Goal: Information Seeking & Learning: Understand process/instructions

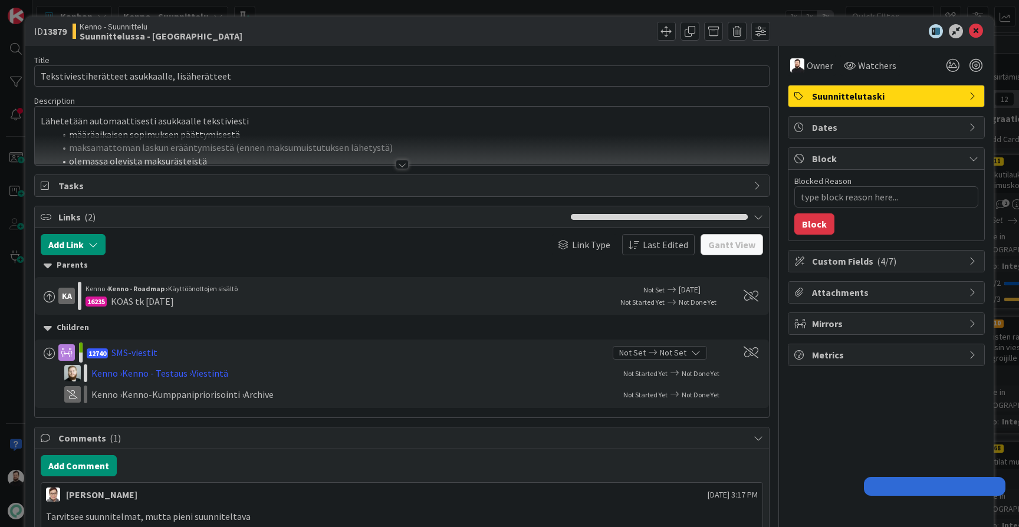
type textarea "x"
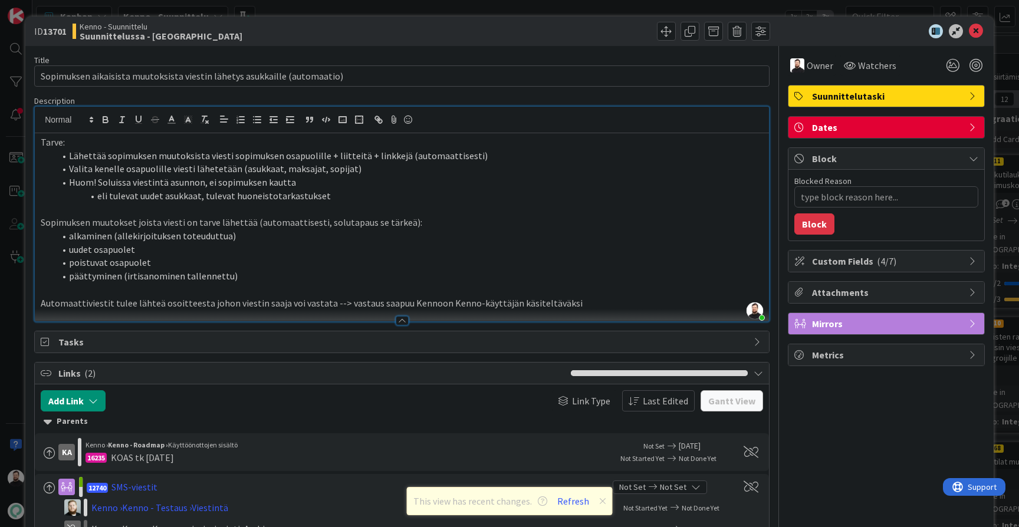
type textarea "x"
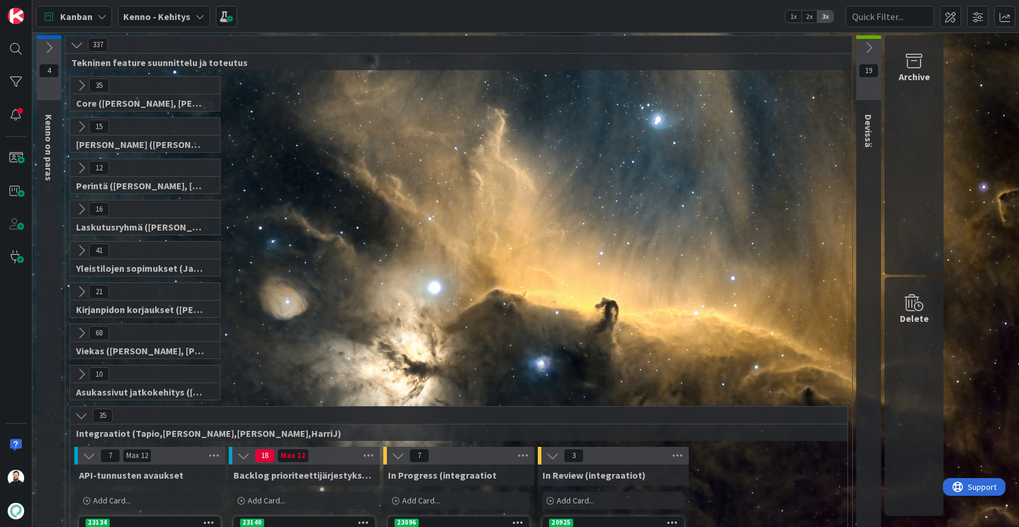
click at [170, 19] on b "Kenno - Kehitys" at bounding box center [156, 17] width 67 height 12
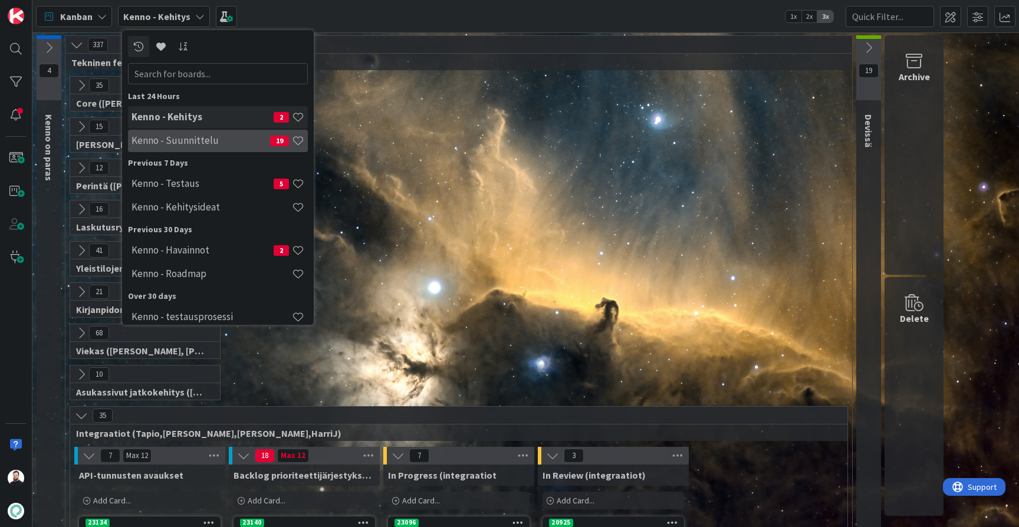
click at [192, 136] on h4 "Kenno - Suunnittelu" at bounding box center [201, 140] width 139 height 12
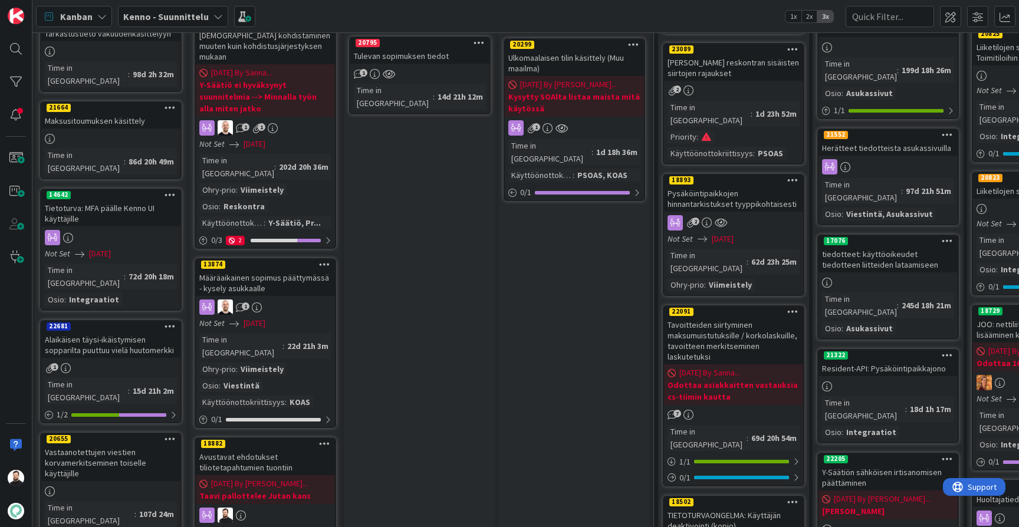
scroll to position [632, 2]
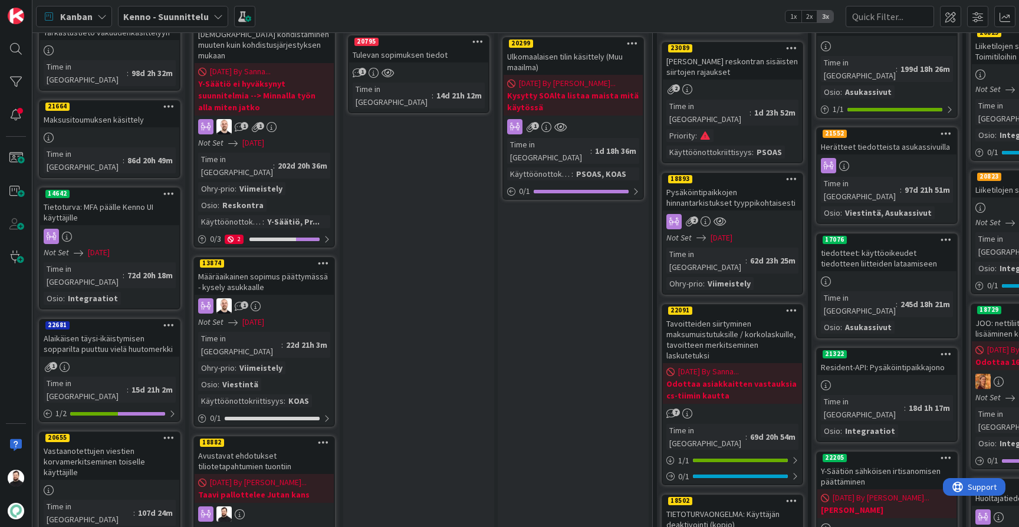
click at [268, 448] on div "Avustavat ehdotukset tiliotetapahtumien tuontiin" at bounding box center [264, 461] width 139 height 26
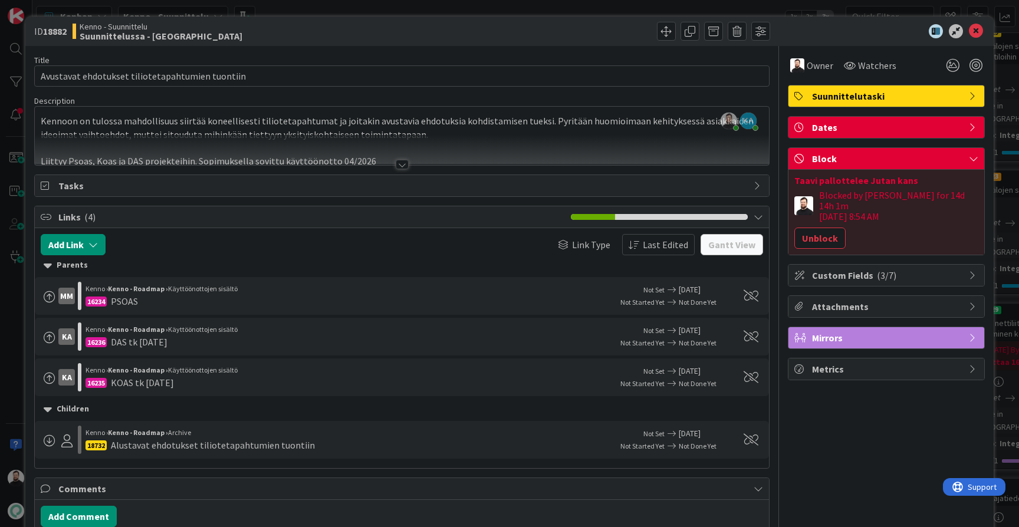
click at [405, 161] on div at bounding box center [402, 164] width 13 height 9
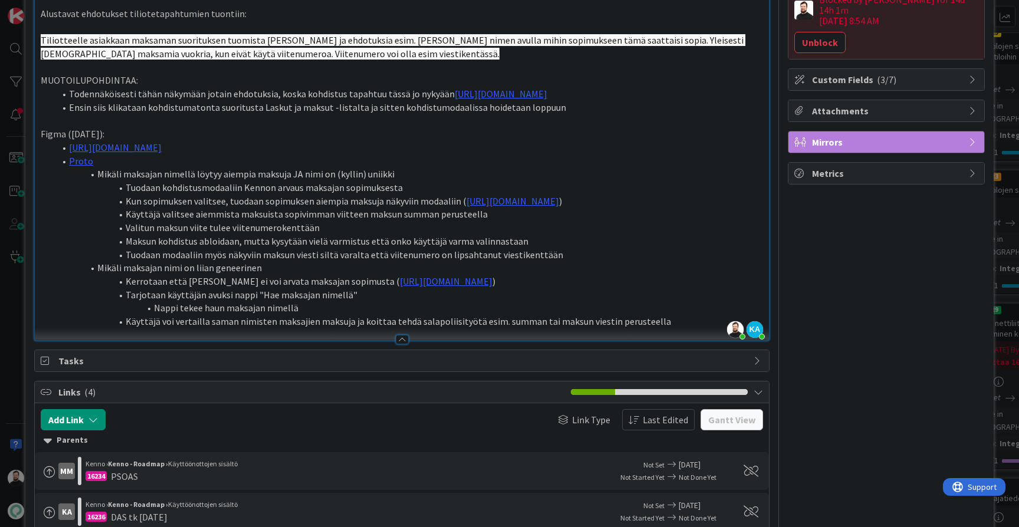
scroll to position [198, 0]
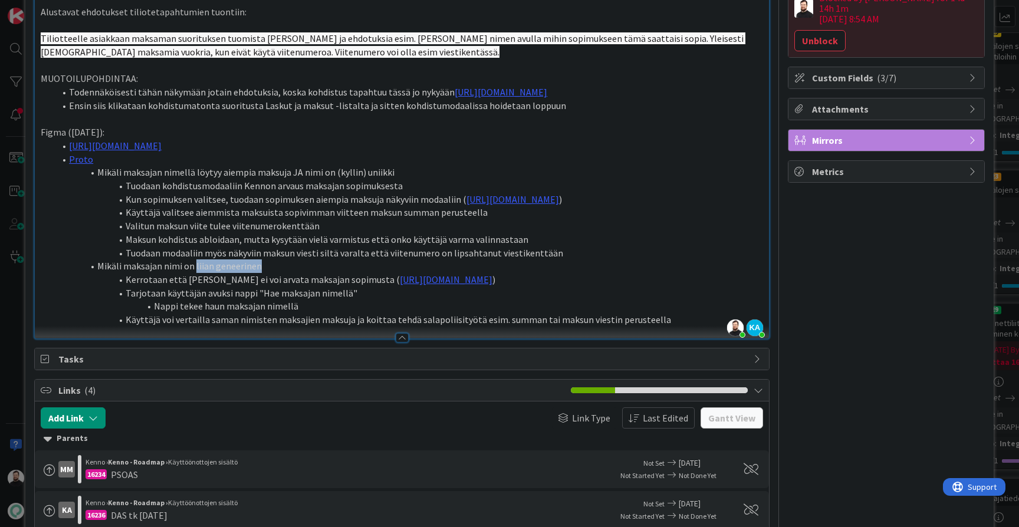
drag, startPoint x: 259, startPoint y: 286, endPoint x: 194, endPoint y: 285, distance: 65.5
click at [194, 273] on li "Mikäli maksajan nimi on liian geneerinen" at bounding box center [409, 266] width 708 height 14
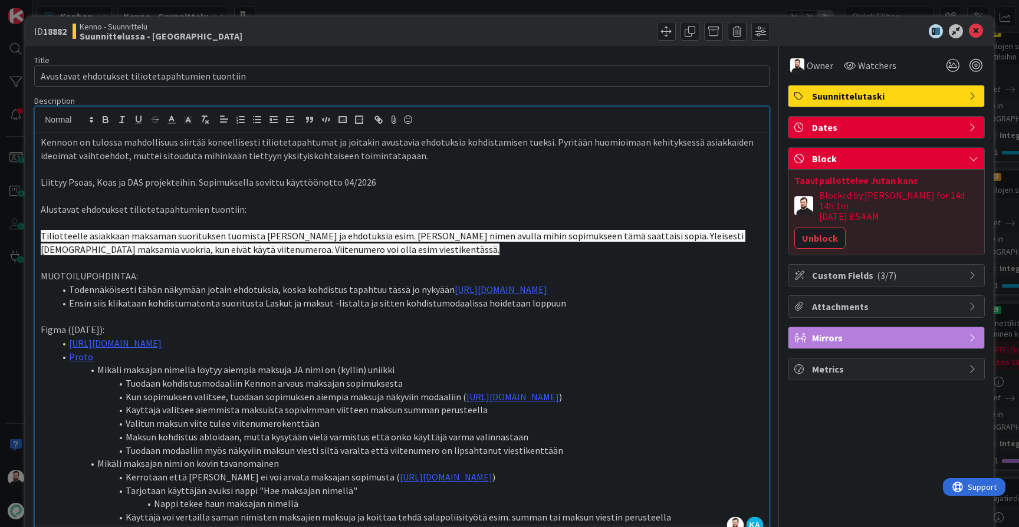
scroll to position [0, 0]
click at [892, 268] on span "Custom Fields ( 3/7 )" at bounding box center [887, 275] width 151 height 14
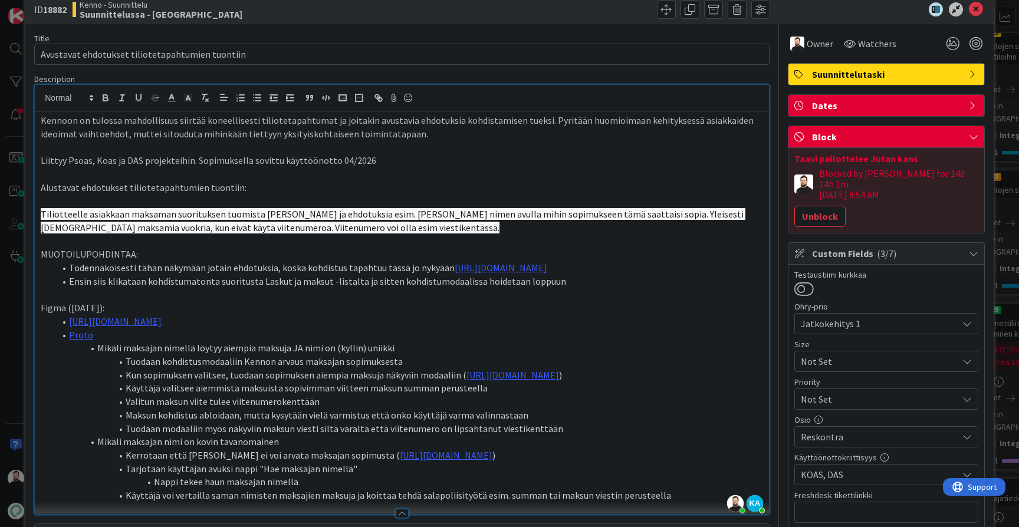
scroll to position [12, 0]
